Goal: Task Accomplishment & Management: Use online tool/utility

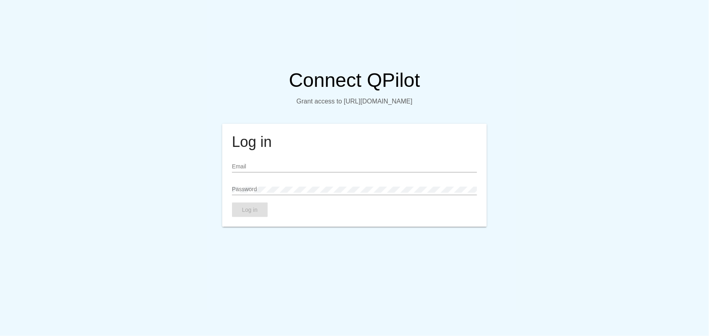
type input "[EMAIL_ADDRESS][DOMAIN_NAME]"
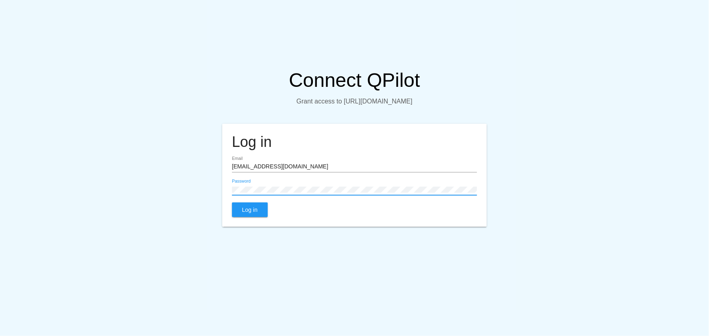
click at [261, 215] on button "Log in" at bounding box center [250, 210] width 36 height 15
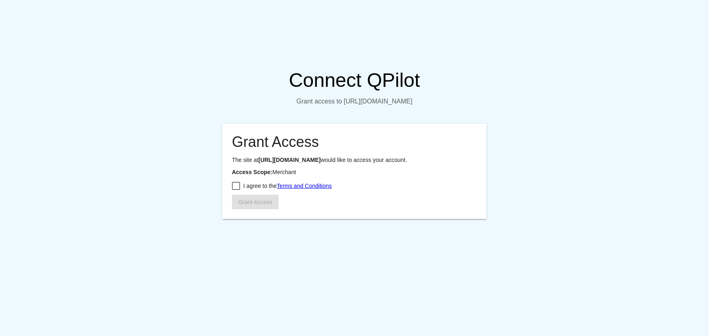
click at [243, 191] on span "I agree to the Terms and Conditions" at bounding box center [287, 186] width 89 height 10
click at [236, 190] on input "I agree to the Terms and Conditions" at bounding box center [236, 190] width 0 height 0
checkbox input "true"
click at [244, 205] on span "Grant Access" at bounding box center [255, 202] width 34 height 6
